Goal: Task Accomplishment & Management: Use online tool/utility

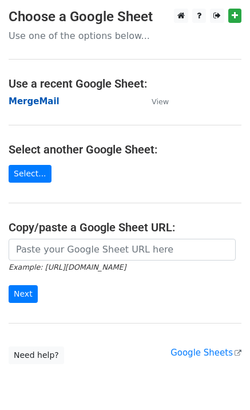
click at [41, 105] on strong "MergeMail" at bounding box center [34, 101] width 51 height 10
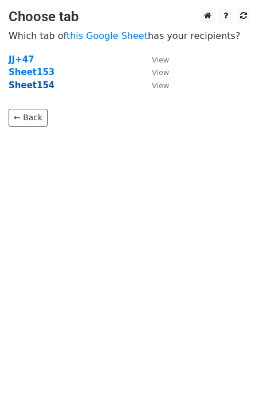
click at [38, 89] on strong "Sheet154" at bounding box center [32, 85] width 46 height 10
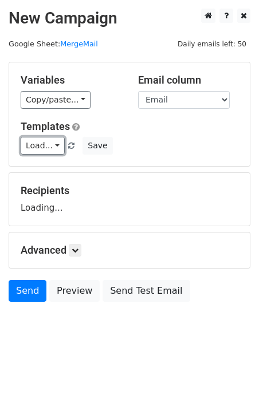
click at [48, 149] on link "Load..." at bounding box center [43, 146] width 44 height 18
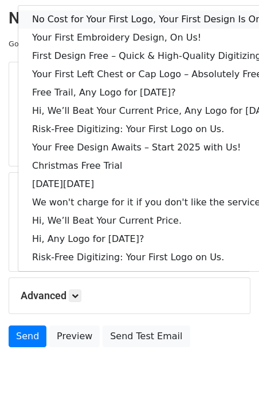
click at [102, 20] on link "No Cost for Your First Logo, Your First Design Is On Us!" at bounding box center [156, 19] width 276 height 18
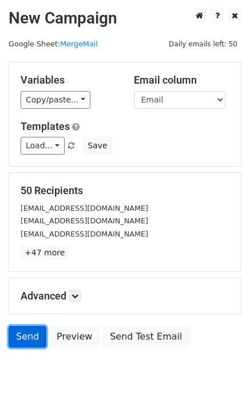
click at [26, 334] on link "Send" at bounding box center [28, 337] width 38 height 22
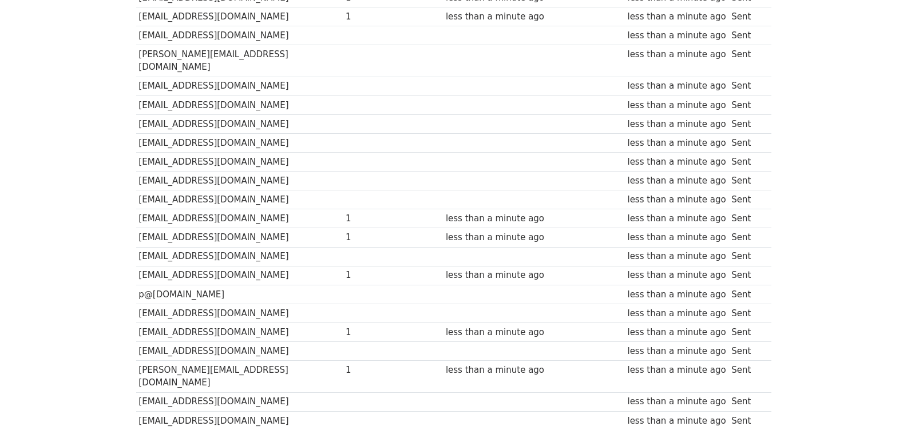
scroll to position [797, 0]
